Goal: Transaction & Acquisition: Purchase product/service

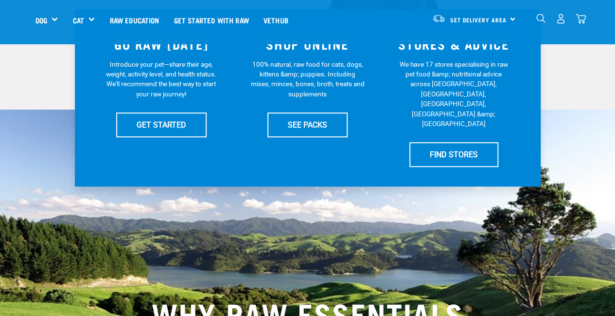
scroll to position [243, 0]
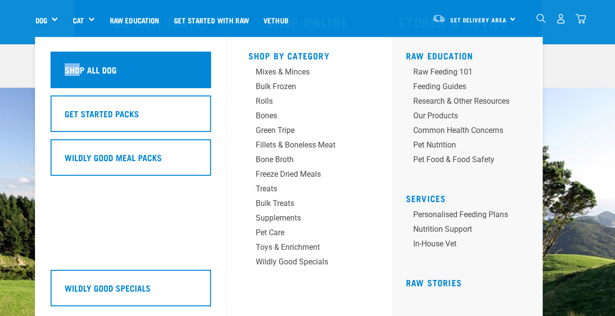
click at [66, 39] on div "Dog Shop All Dog Get Started Packs Wildly Good Meal Packs Shop By Category" at bounding box center [50, 19] width 30 height 39
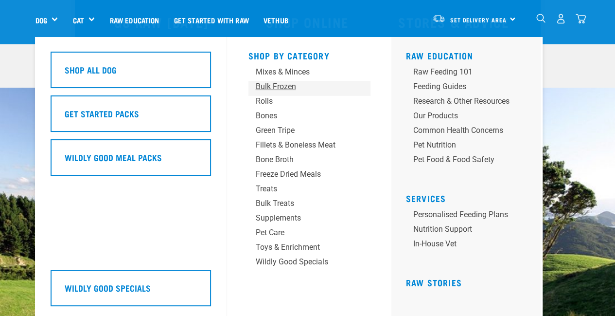
click at [282, 85] on div "Bulk Frozen" at bounding box center [301, 87] width 91 height 12
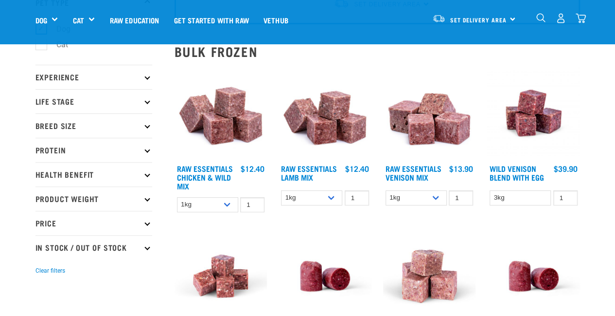
scroll to position [97, 0]
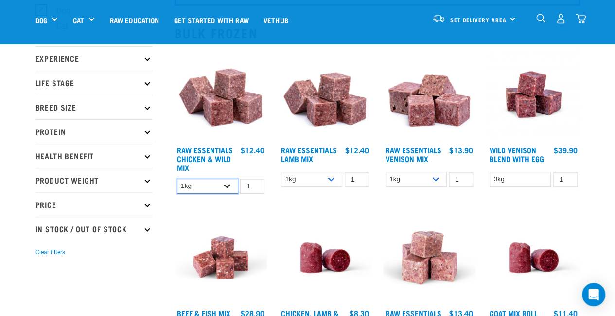
click at [225, 186] on select "1kg 3kg Bulk (10kg)" at bounding box center [207, 185] width 61 height 15
click at [177, 178] on select "1kg 3kg Bulk (10kg)" at bounding box center [207, 185] width 61 height 15
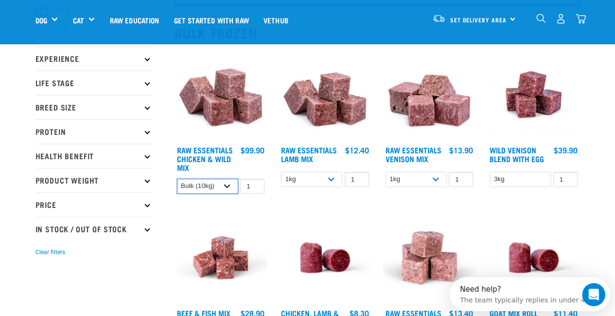
click at [231, 183] on select "1kg 3kg Bulk (10kg)" at bounding box center [207, 185] width 61 height 15
select select "731"
click at [177, 178] on select "1kg 3kg Bulk (10kg)" at bounding box center [207, 185] width 61 height 15
